Goal: Navigation & Orientation: Understand site structure

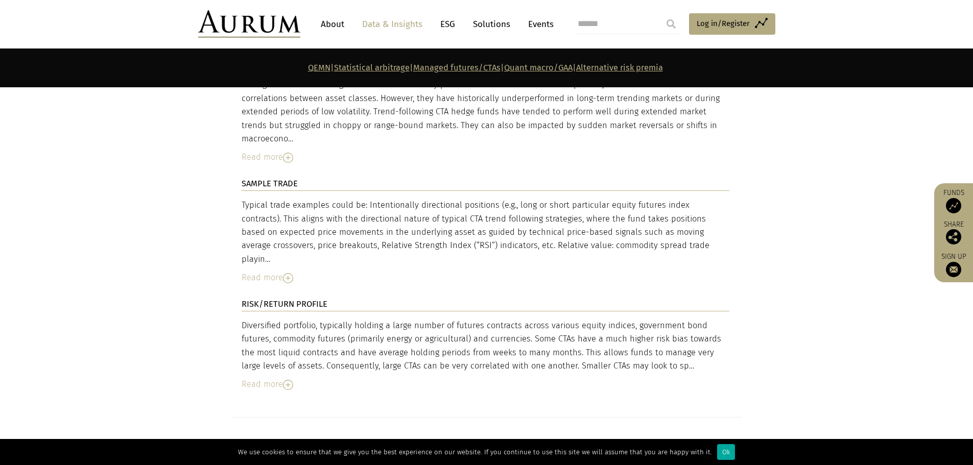
scroll to position [3233, 0]
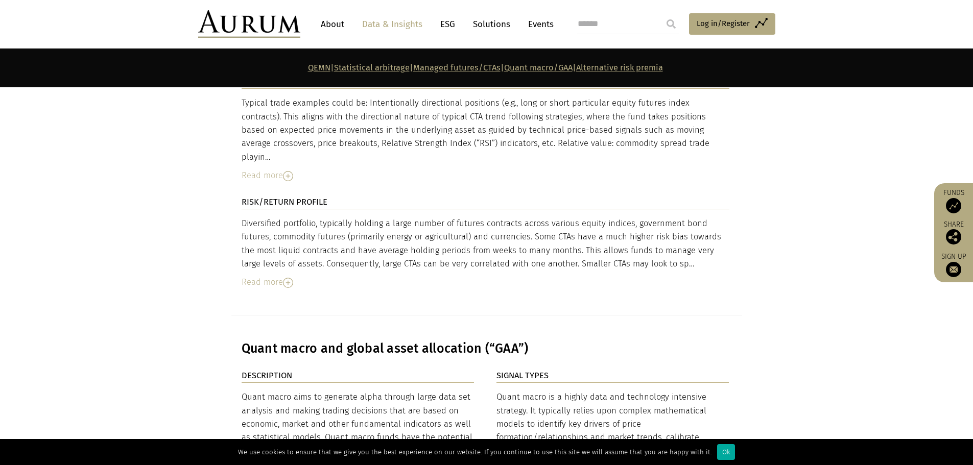
click at [282, 276] on div "Read more" at bounding box center [486, 282] width 488 height 13
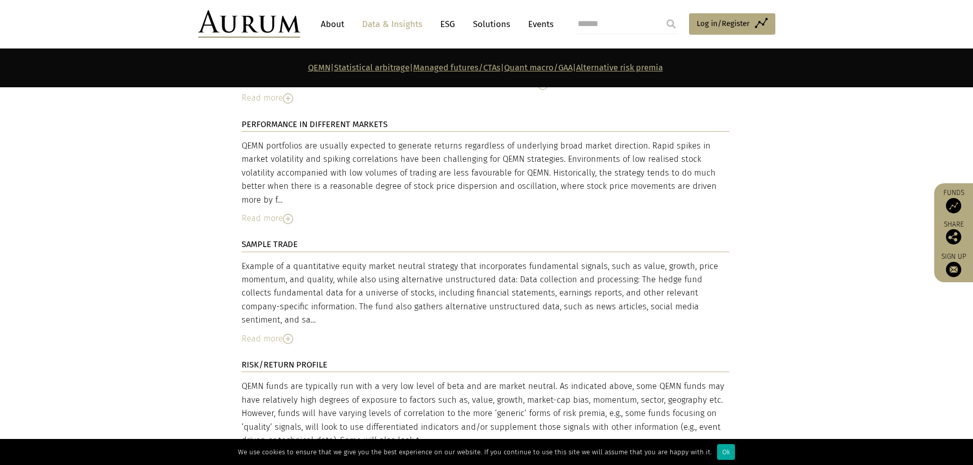
scroll to position [2467, 0]
click at [377, 26] on link "Data & Insights" at bounding box center [392, 24] width 70 height 19
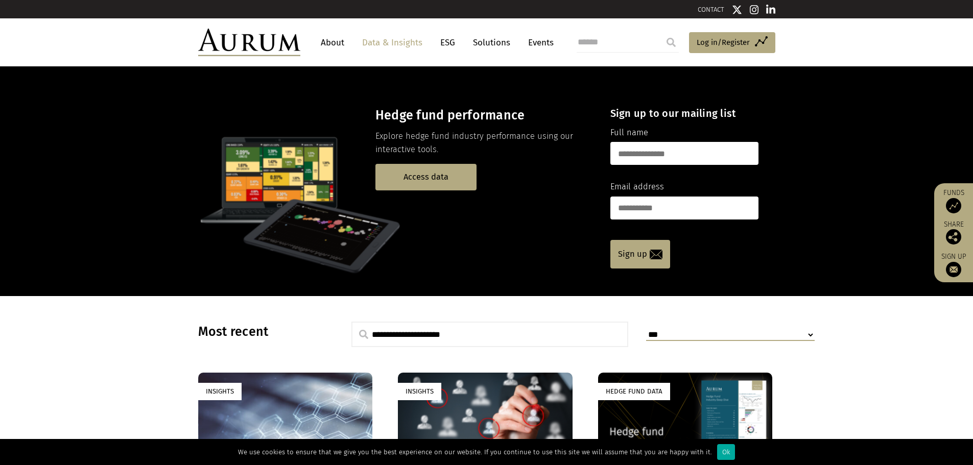
click at [337, 44] on link "About" at bounding box center [333, 42] width 34 height 19
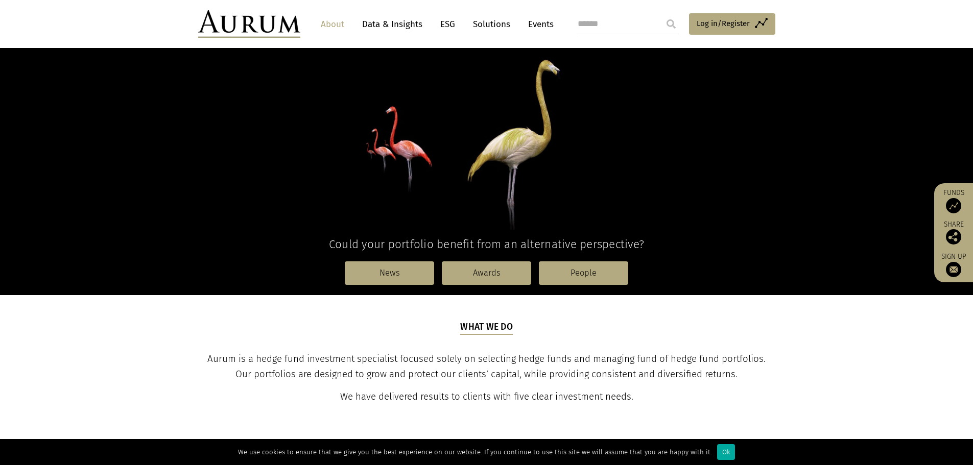
scroll to position [102, 0]
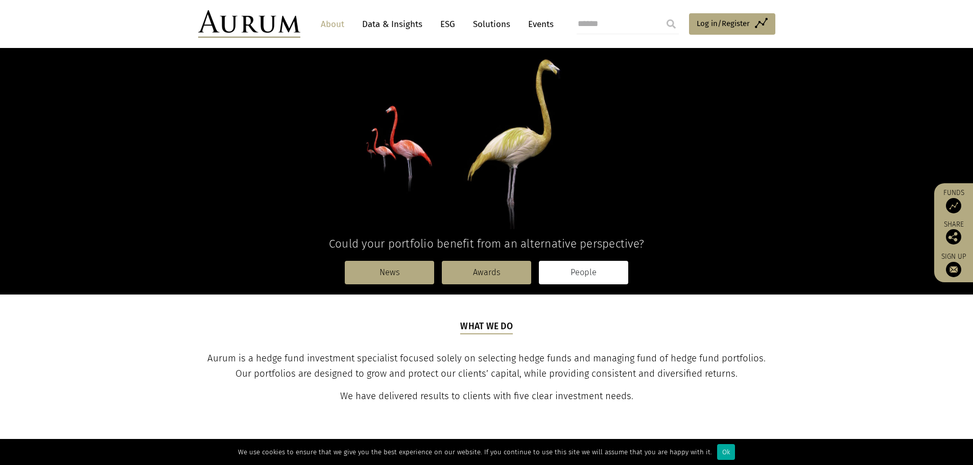
click at [578, 274] on link "People" at bounding box center [583, 272] width 89 height 23
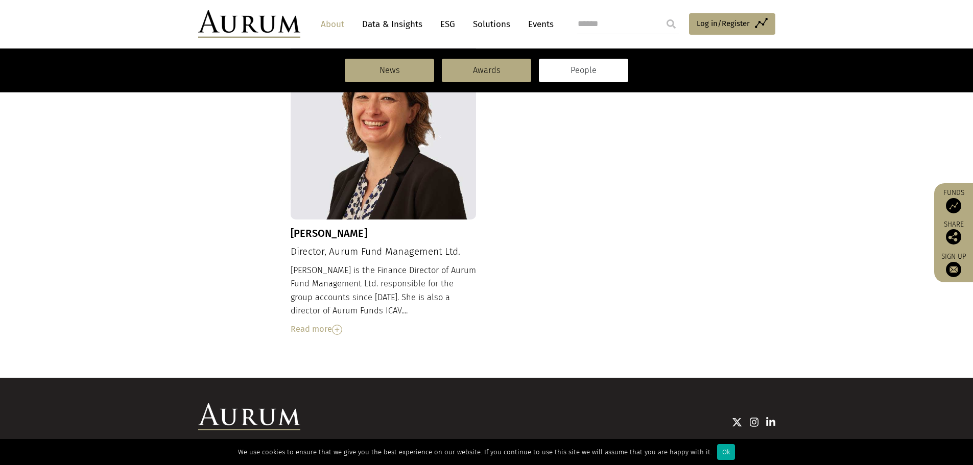
scroll to position [1108, 0]
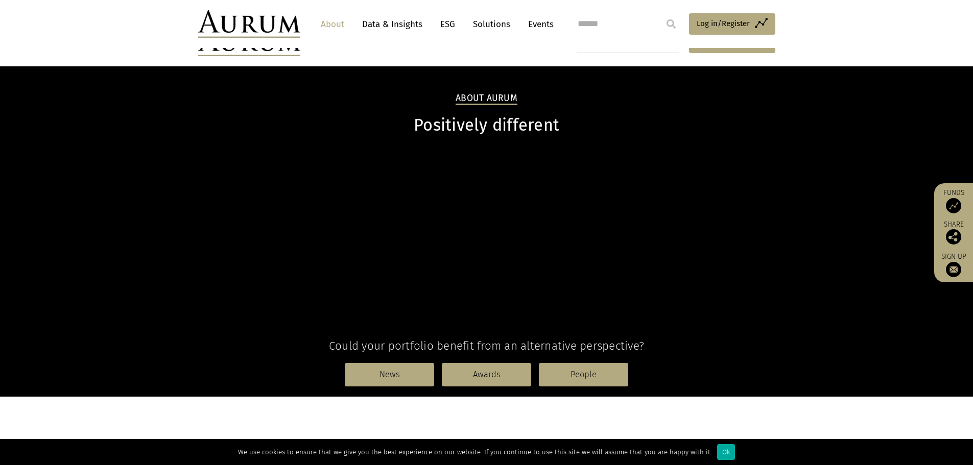
scroll to position [102, 0]
